Goal: Task Accomplishment & Management: Manage account settings

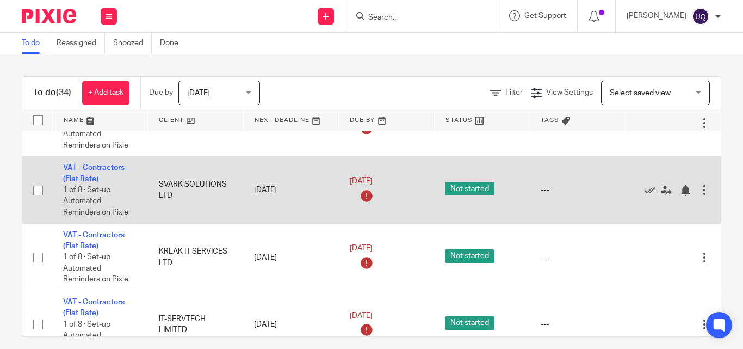
scroll to position [272, 0]
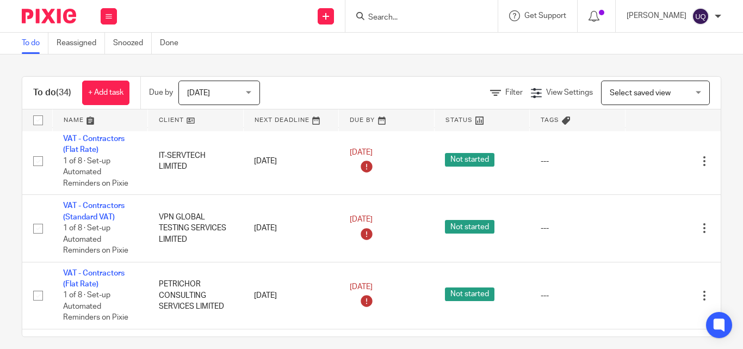
click at [354, 70] on div "To do (34) + Add task Due by Today Today Today Tomorrow This week Next week Thi…" at bounding box center [371, 201] width 743 height 294
click at [455, 17] on input "Search" at bounding box center [416, 18] width 98 height 10
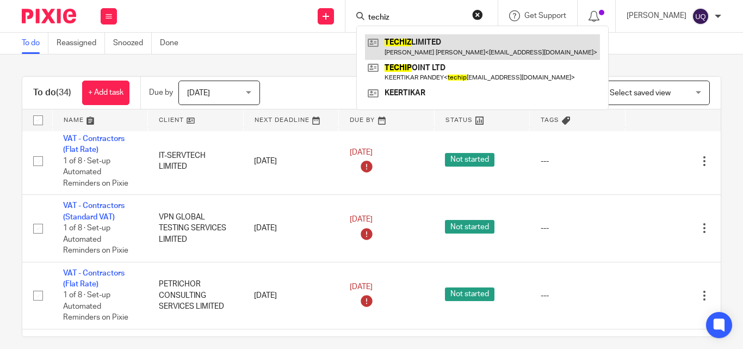
type input "techiz"
click at [453, 36] on link at bounding box center [482, 46] width 235 height 25
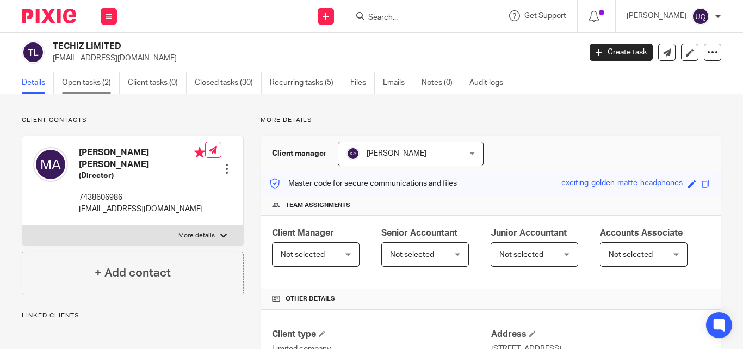
click at [95, 89] on link "Open tasks (2)" at bounding box center [91, 82] width 58 height 21
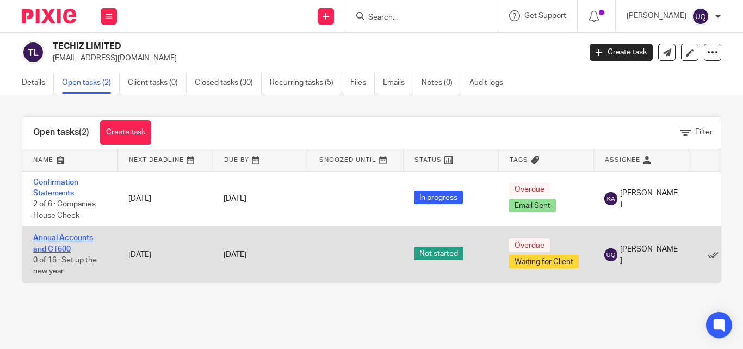
click at [78, 236] on link "Annual Accounts and CT600" at bounding box center [63, 243] width 60 height 19
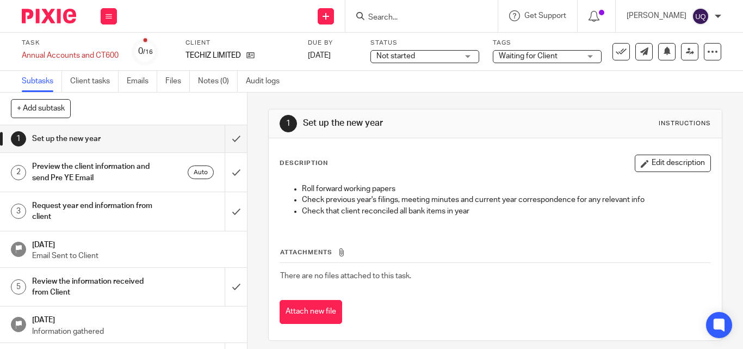
click at [532, 51] on span "Waiting for Client" at bounding box center [540, 56] width 82 height 11
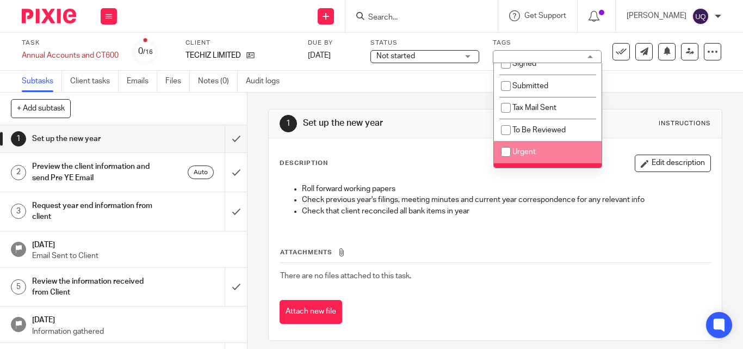
scroll to position [109, 0]
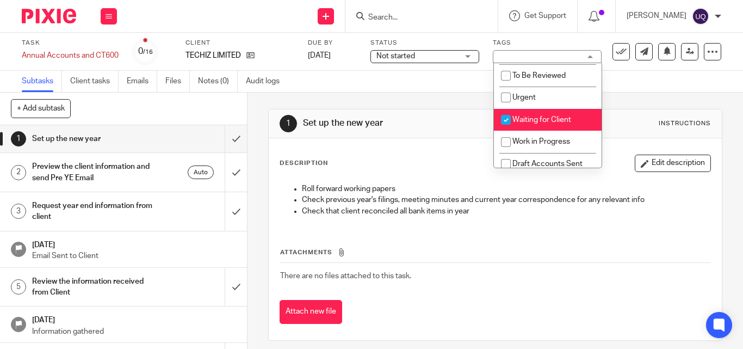
click at [503, 119] on input "checkbox" at bounding box center [506, 119] width 21 height 21
checkbox input "false"
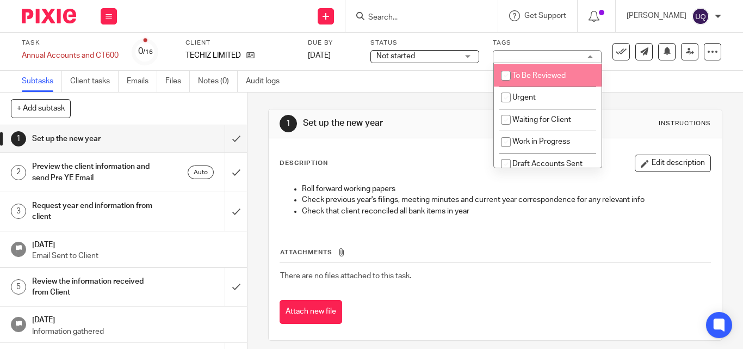
click at [500, 75] on input "checkbox" at bounding box center [506, 75] width 21 height 21
checkbox input "true"
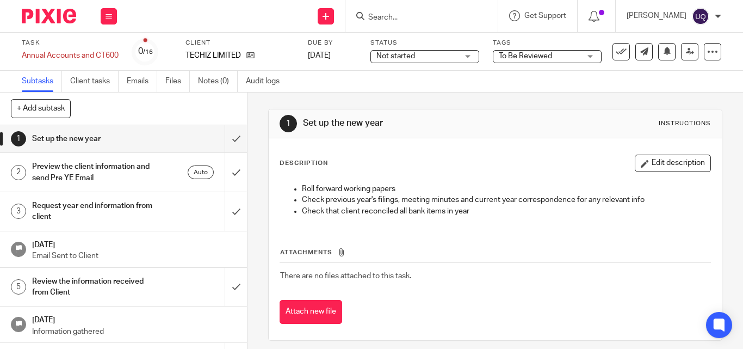
click at [453, 79] on div "Subtasks Client tasks Emails Files Notes (0) Audit logs" at bounding box center [371, 82] width 743 height 22
click at [681, 47] on link at bounding box center [689, 51] width 17 height 17
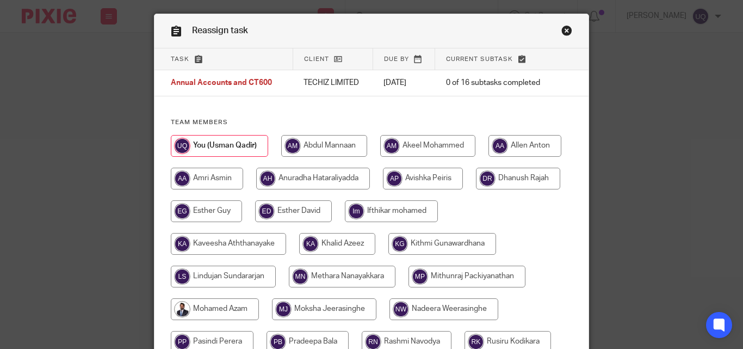
scroll to position [54, 0]
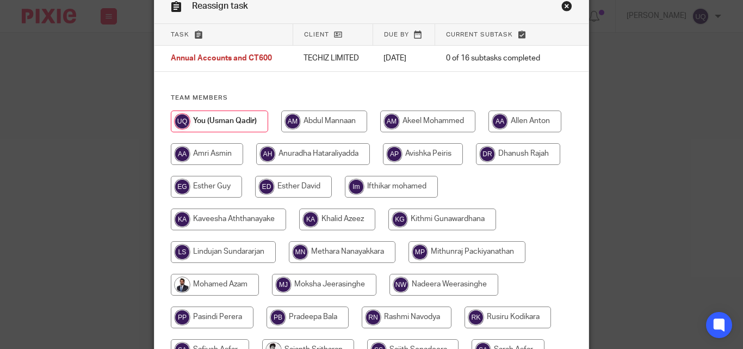
click at [351, 213] on input "radio" at bounding box center [337, 219] width 76 height 22
radio input "true"
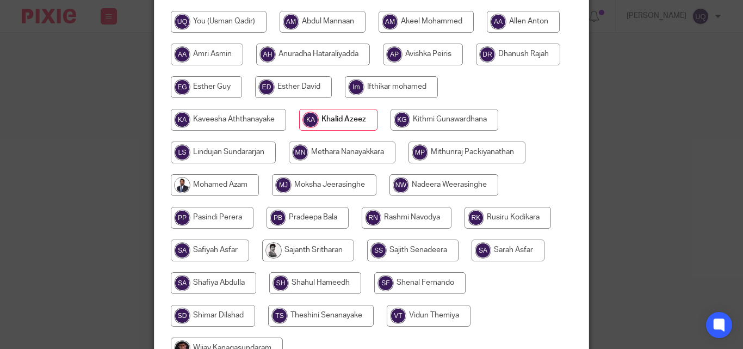
scroll to position [218, 0]
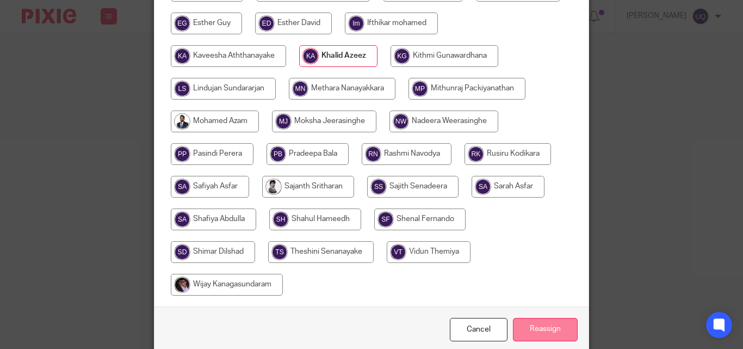
click at [543, 335] on input "Reassign" at bounding box center [545, 329] width 65 height 23
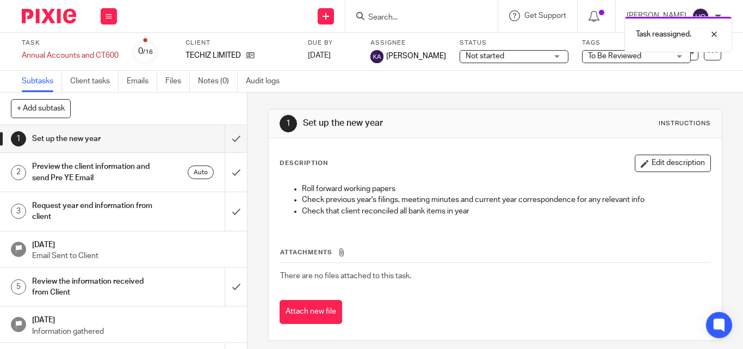
click at [427, 15] on div "Task reassigned." at bounding box center [552, 31] width 361 height 41
click at [407, 22] on input "Search" at bounding box center [416, 18] width 98 height 10
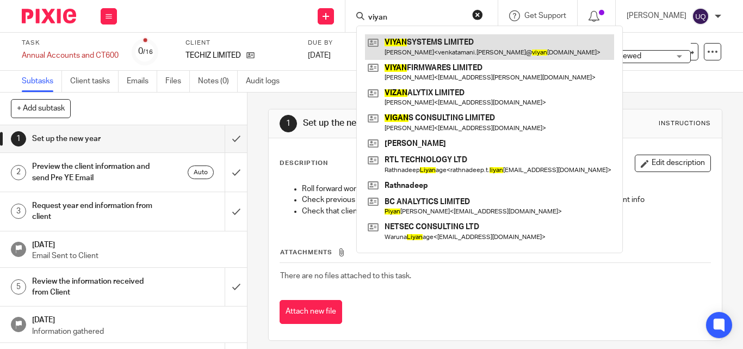
type input "viyan"
click at [435, 41] on link at bounding box center [489, 46] width 249 height 25
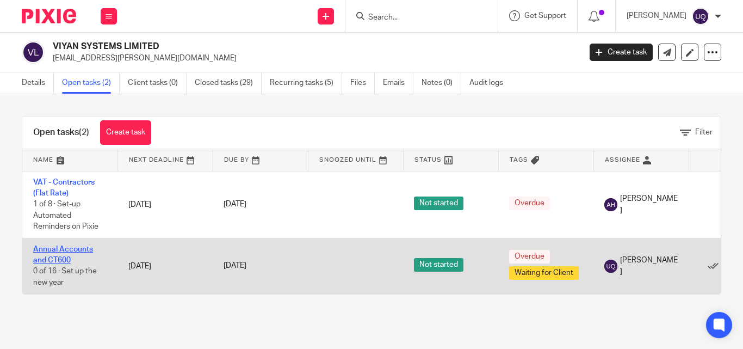
click at [55, 257] on link "Annual Accounts and CT600" at bounding box center [63, 254] width 60 height 19
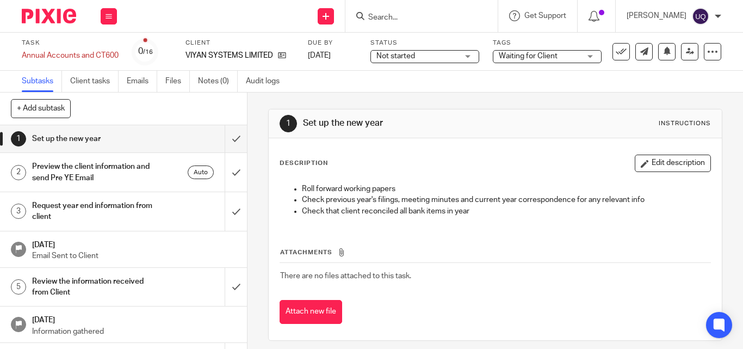
click at [553, 56] on span "Waiting for Client" at bounding box center [528, 56] width 59 height 8
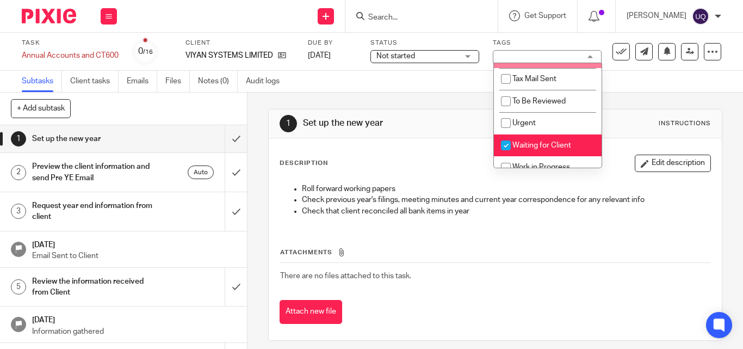
scroll to position [109, 0]
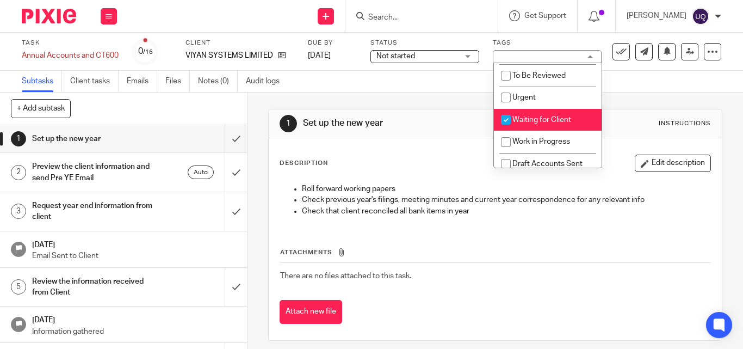
click at [501, 114] on input "checkbox" at bounding box center [506, 119] width 21 height 21
checkbox input "false"
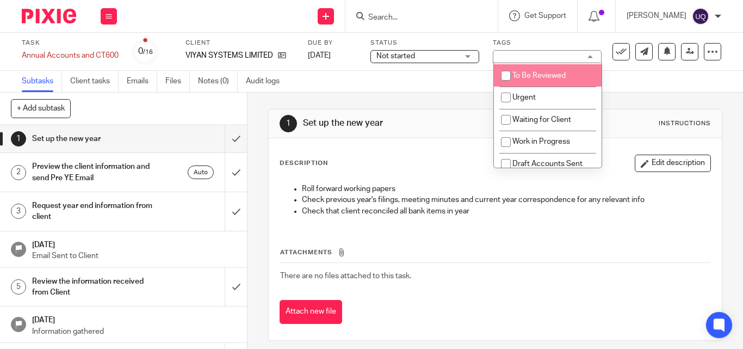
click at [509, 79] on input "checkbox" at bounding box center [506, 75] width 21 height 21
checkbox input "true"
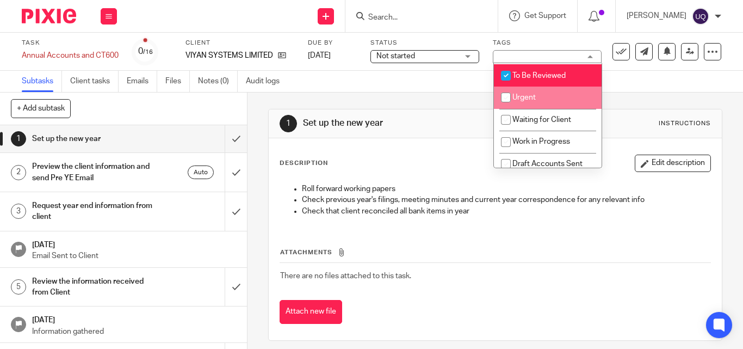
click at [473, 101] on div "1 Set up the new year Instructions Description Edit description Roll forward wo…" at bounding box center [495, 225] width 454 height 264
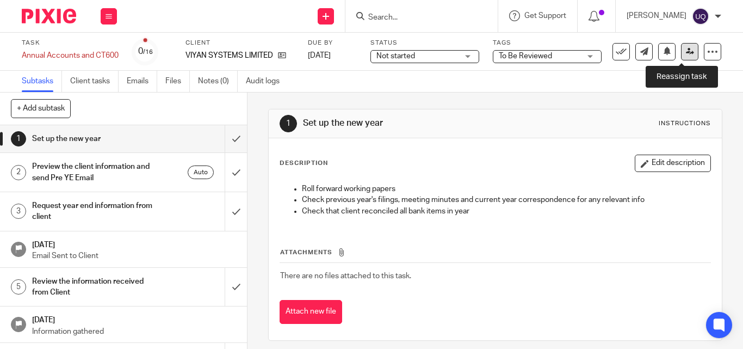
click at [686, 51] on icon at bounding box center [690, 51] width 8 height 8
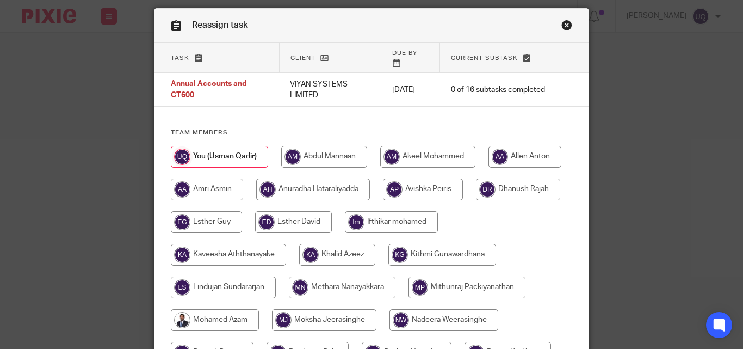
scroll to position [54, 0]
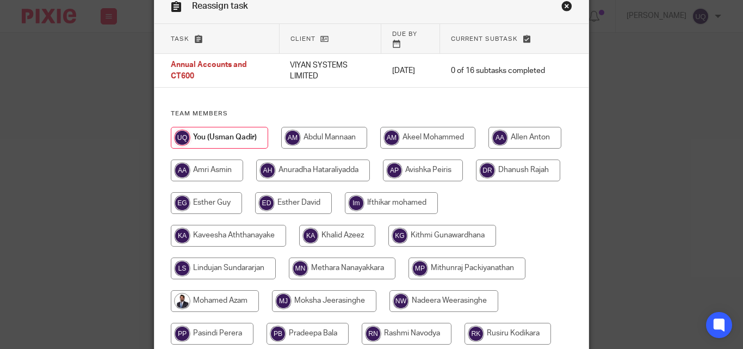
click at [346, 225] on input "radio" at bounding box center [337, 236] width 76 height 22
radio input "true"
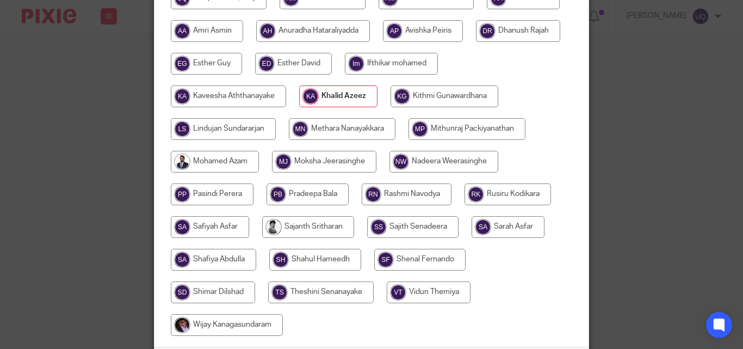
scroll to position [218, 0]
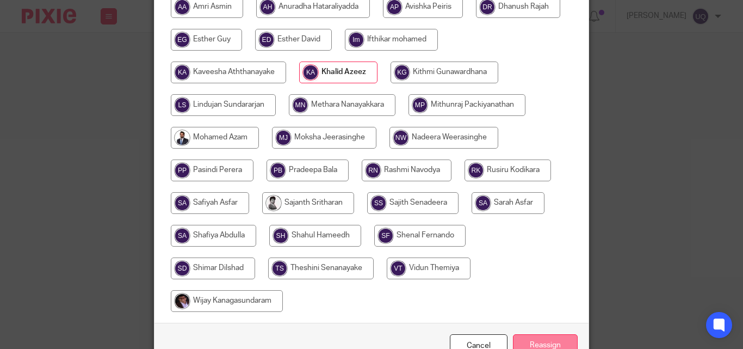
click at [551, 336] on input "Reassign" at bounding box center [545, 345] width 65 height 23
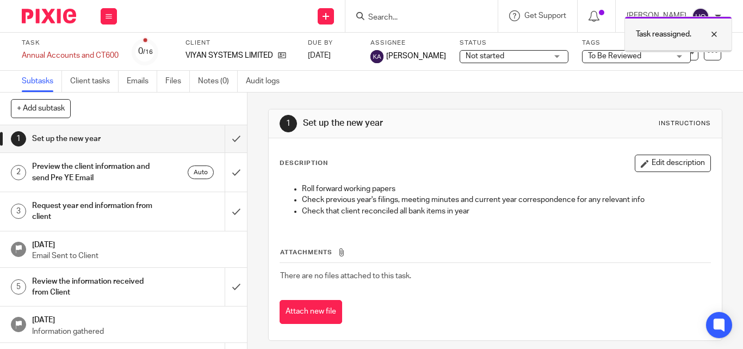
click at [715, 34] on div at bounding box center [706, 34] width 29 height 13
click at [399, 15] on input "Search" at bounding box center [416, 18] width 98 height 10
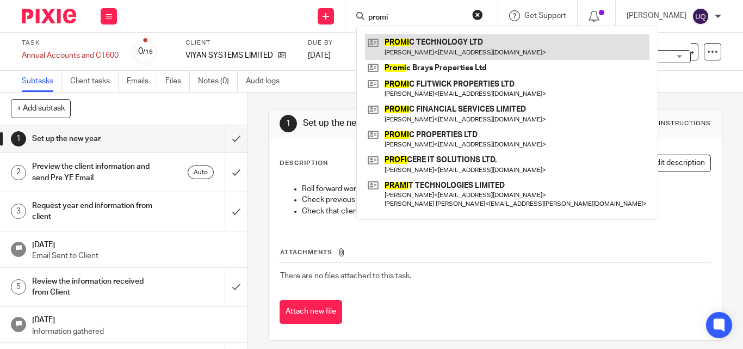
type input "promi"
click at [445, 45] on link at bounding box center [507, 46] width 285 height 25
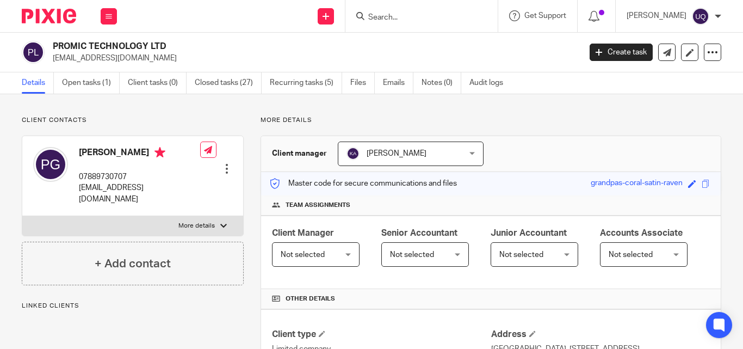
click at [81, 79] on link "Open tasks (1)" at bounding box center [91, 82] width 58 height 21
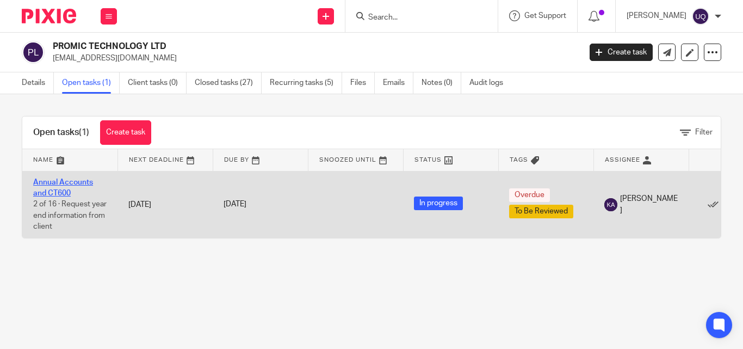
click at [58, 185] on link "Annual Accounts and CT600" at bounding box center [63, 187] width 60 height 19
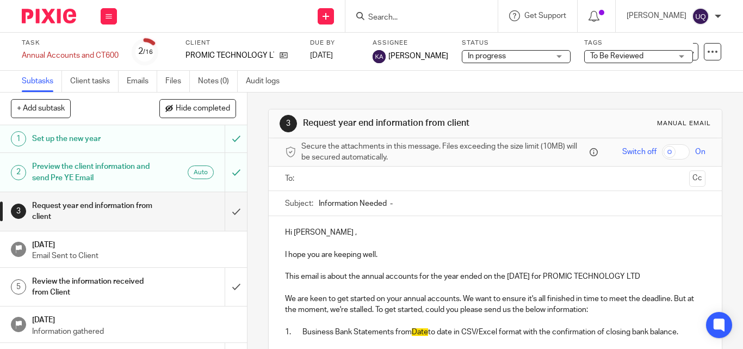
click at [602, 53] on span "To Be Reviewed" at bounding box center [616, 56] width 53 height 8
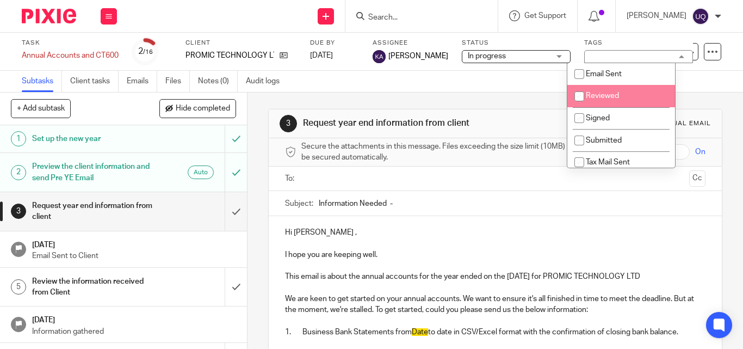
click at [581, 94] on input "checkbox" at bounding box center [579, 96] width 21 height 21
checkbox input "true"
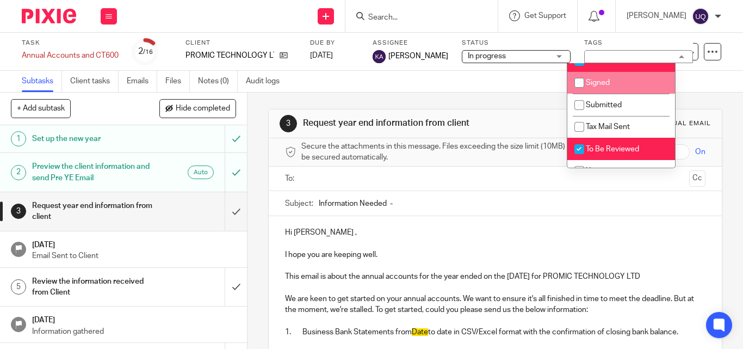
scroll to position [54, 0]
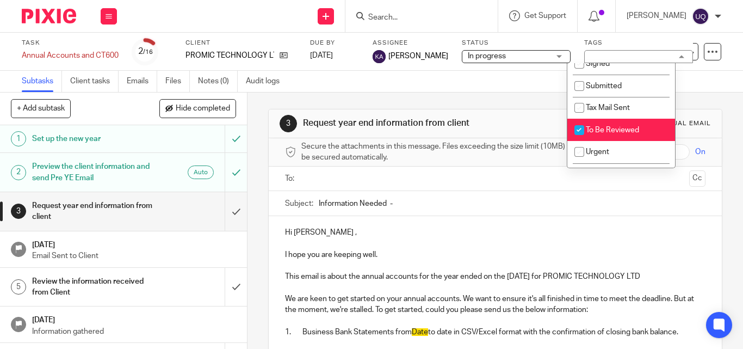
click at [572, 123] on input "checkbox" at bounding box center [579, 130] width 21 height 21
checkbox input "false"
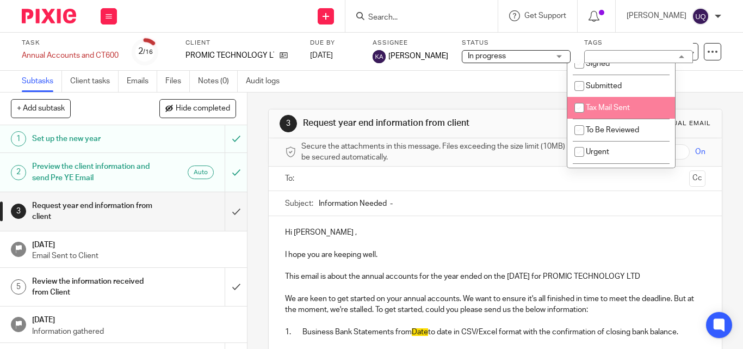
click at [531, 95] on div "3 Request year end information from client Manual email Secure the attachments …" at bounding box center [495, 312] width 454 height 439
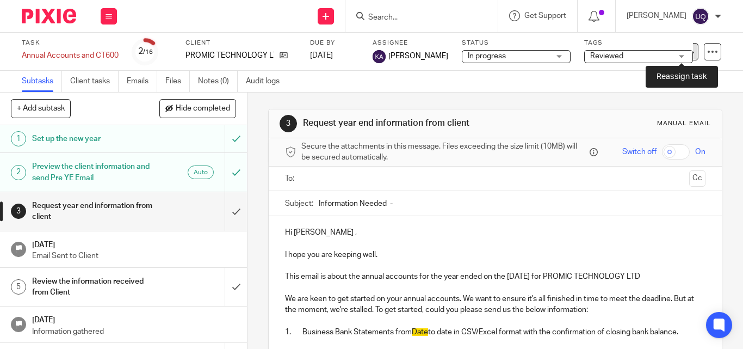
click at [686, 55] on icon at bounding box center [690, 51] width 8 height 8
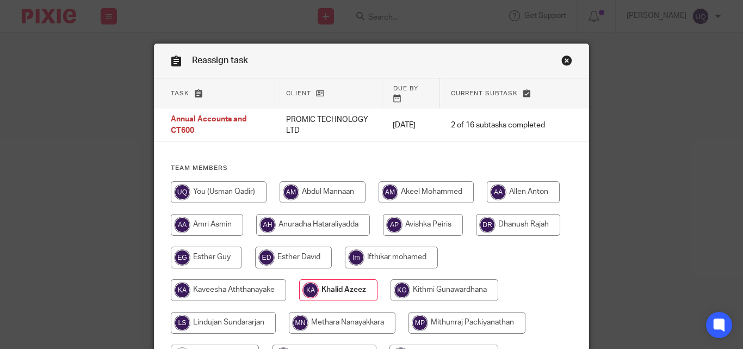
click at [247, 170] on div "Team members" at bounding box center [372, 352] width 434 height 376
click at [244, 181] on input "radio" at bounding box center [219, 192] width 96 height 22
radio input "true"
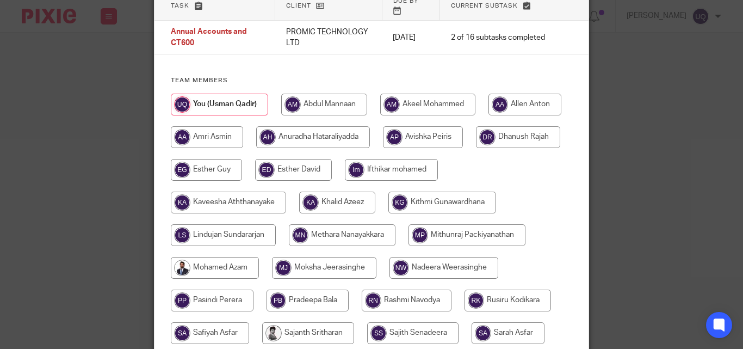
scroll to position [272, 0]
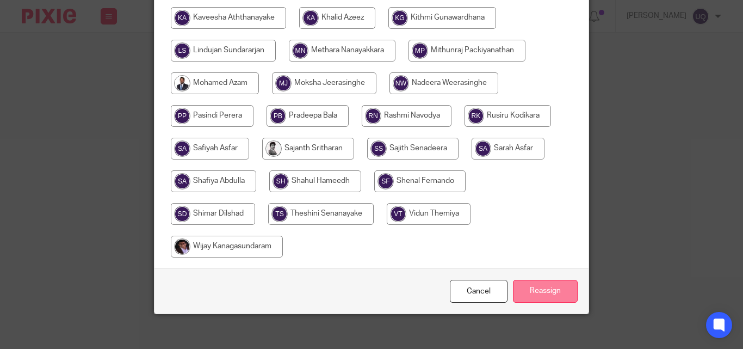
click at [532, 280] on input "Reassign" at bounding box center [545, 291] width 65 height 23
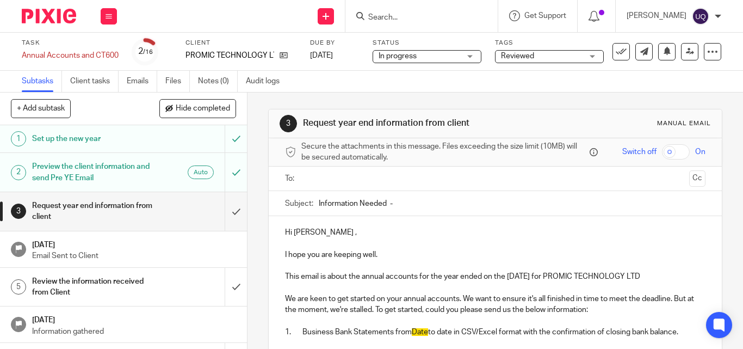
click at [428, 16] on input "Search" at bounding box center [416, 18] width 98 height 10
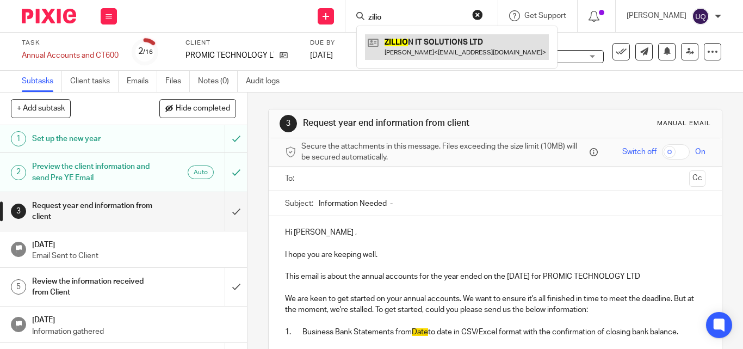
type input "zilio"
click at [447, 53] on link at bounding box center [457, 46] width 184 height 25
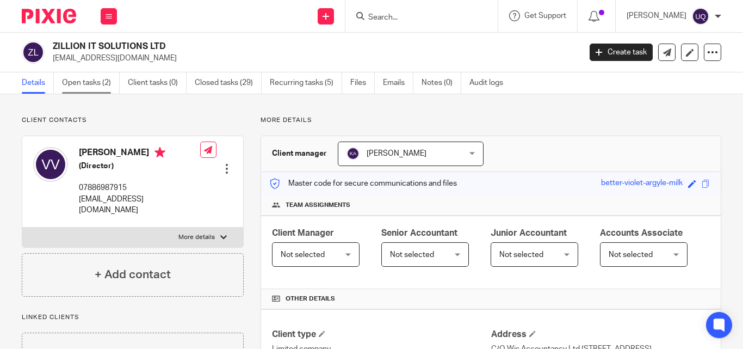
click at [87, 83] on link "Open tasks (2)" at bounding box center [91, 82] width 58 height 21
